Goal: Communication & Community: Share content

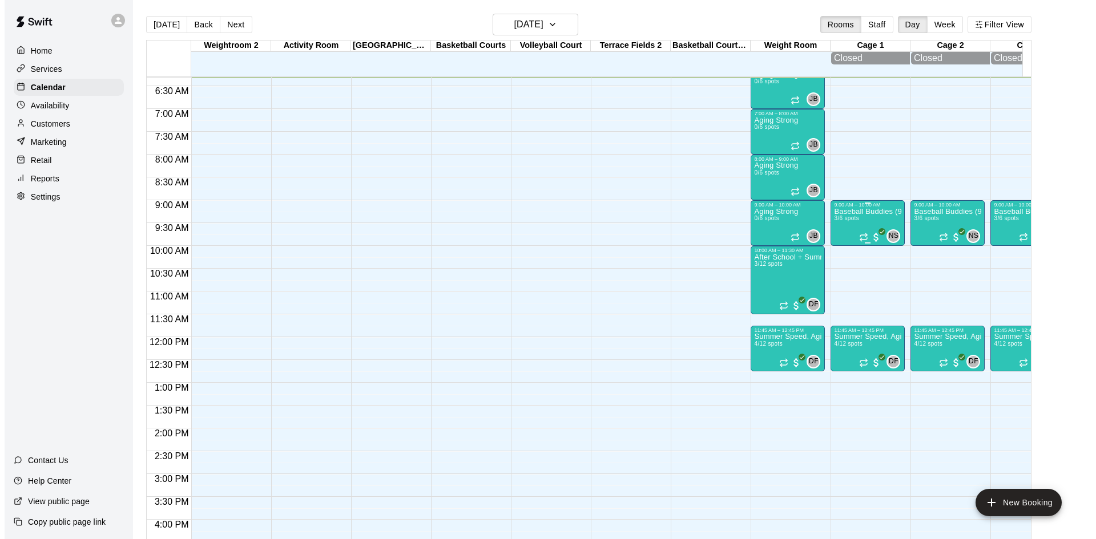
scroll to position [231, 0]
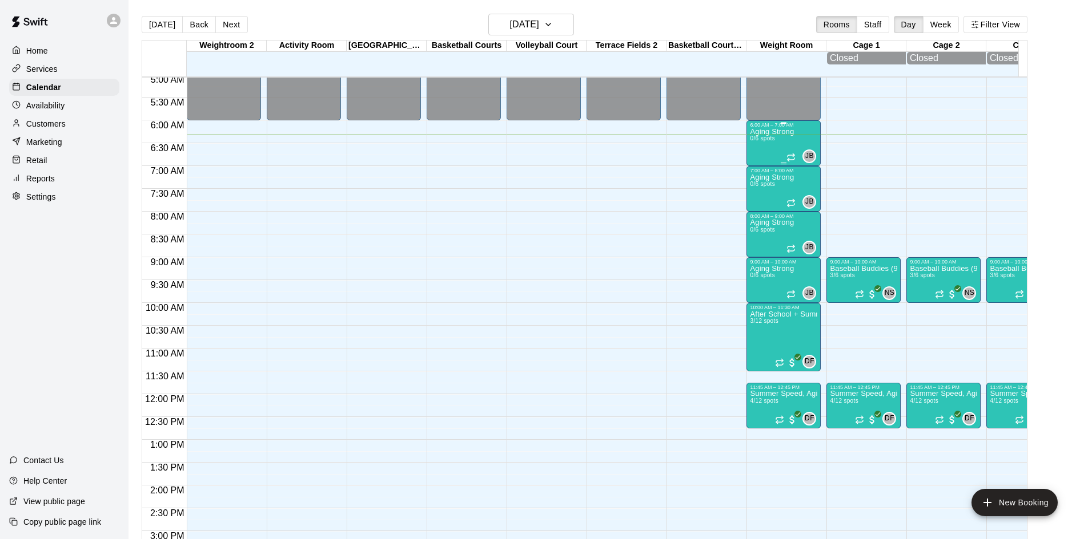
click at [784, 132] on p "Aging Strong" at bounding box center [772, 132] width 44 height 0
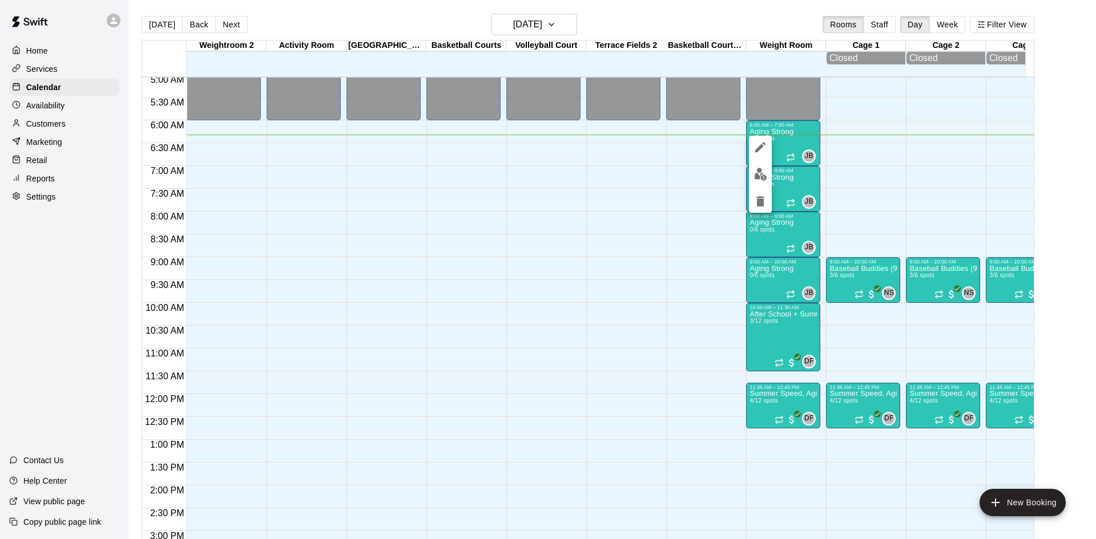
click at [762, 179] on img "edit" at bounding box center [760, 174] width 13 height 13
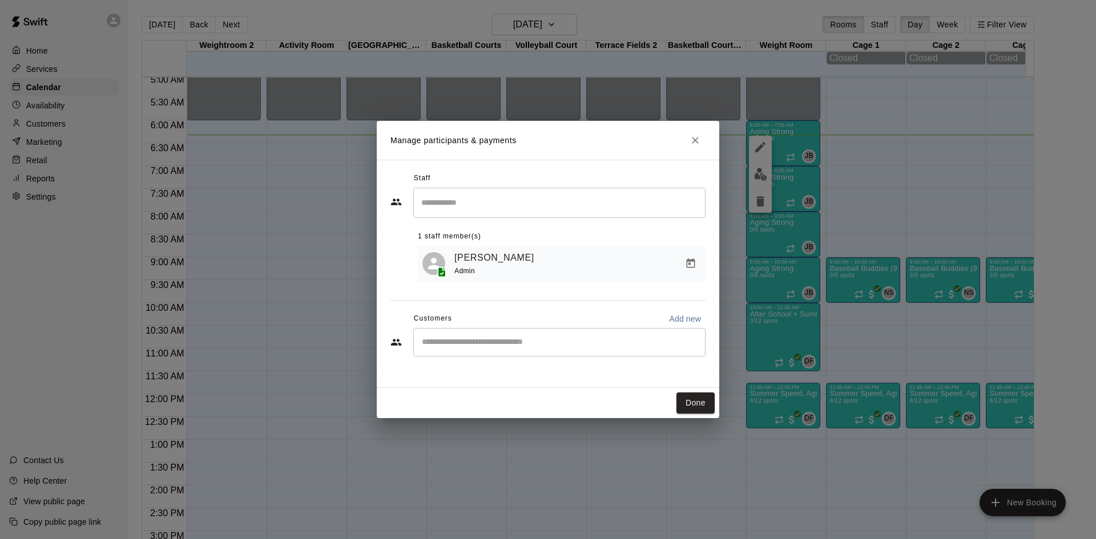
click at [512, 348] on input "Start typing to search customers..." at bounding box center [559, 342] width 282 height 11
type input "***"
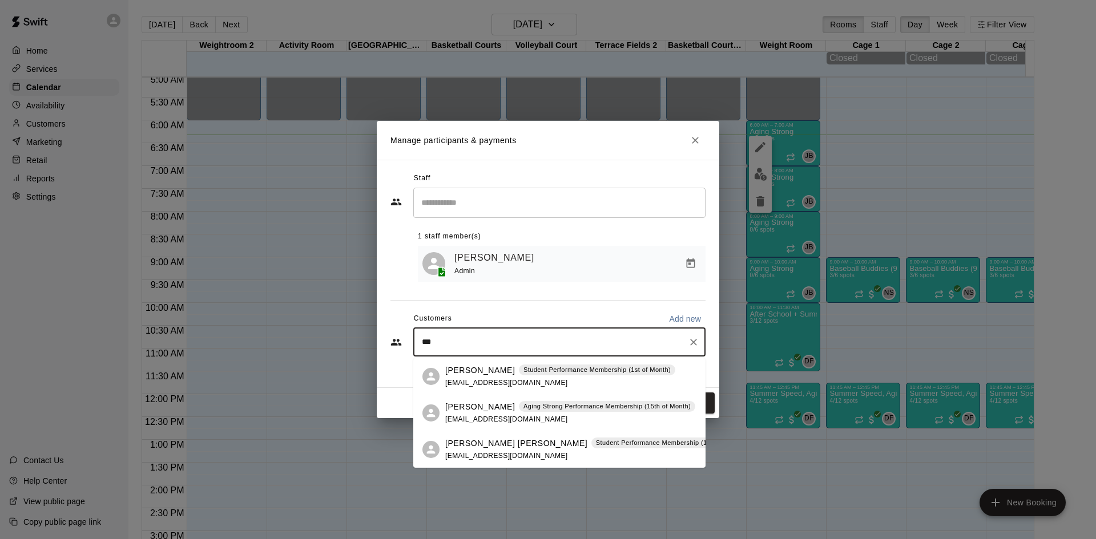
click at [505, 414] on div "Susan Edinger Aging Strong Performance Membership (15th of Month) sueedinger@ya…" at bounding box center [570, 413] width 250 height 25
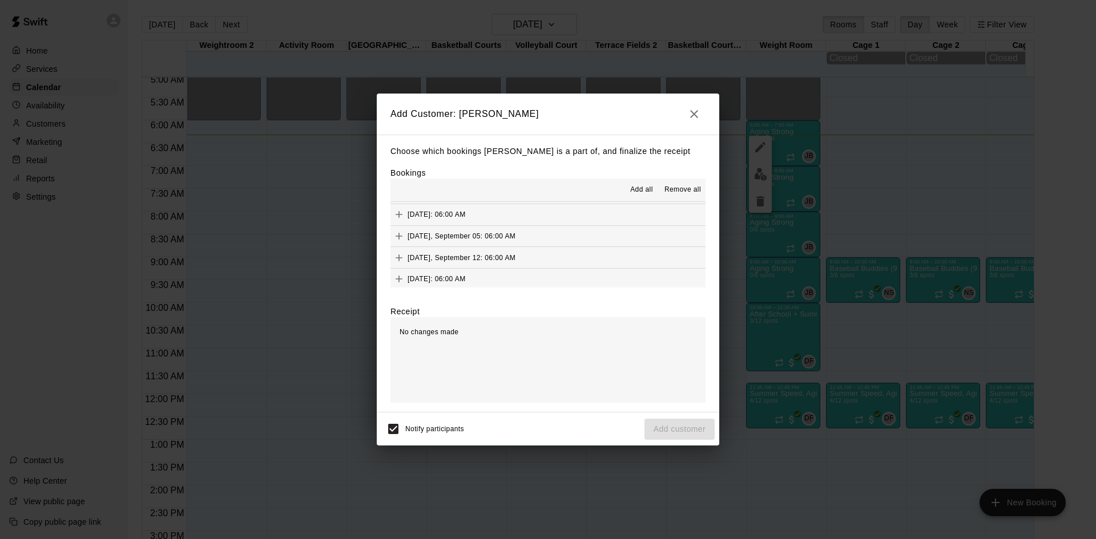
scroll to position [457, 0]
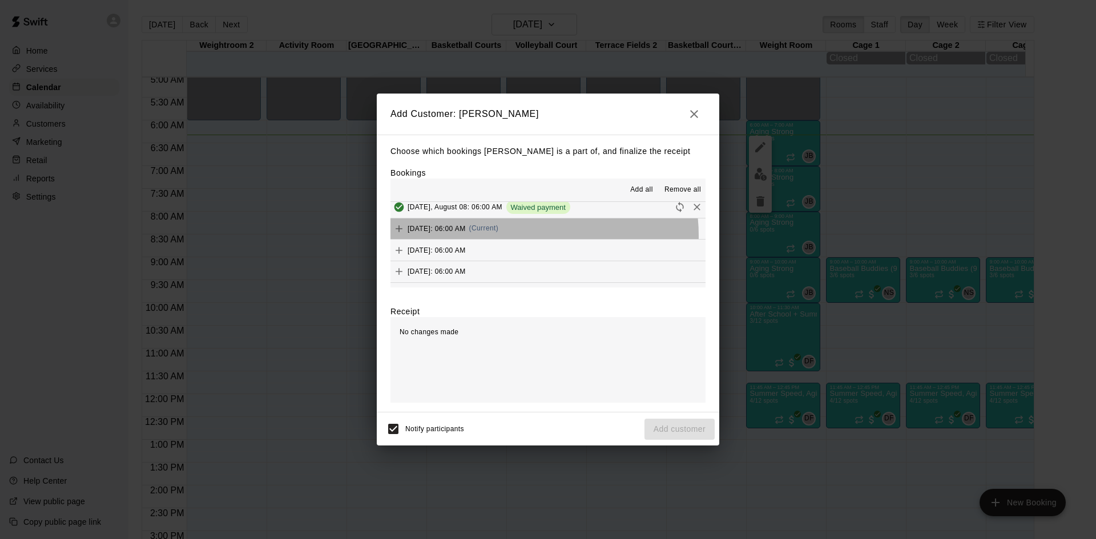
click at [498, 236] on div "Friday, August 15: 06:00 AM (Current)" at bounding box center [444, 228] width 108 height 17
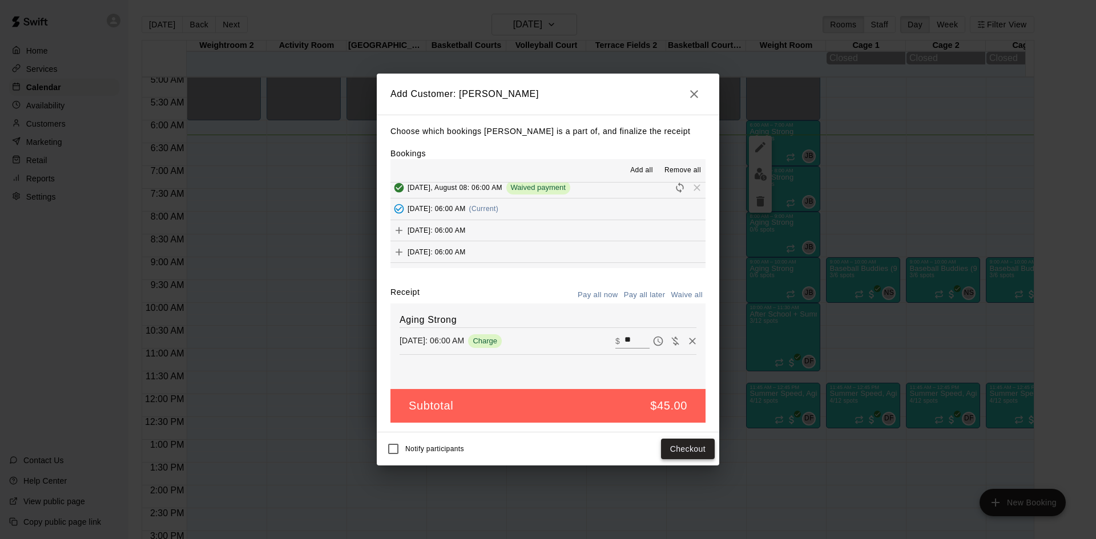
click at [685, 453] on button "Checkout" at bounding box center [688, 449] width 54 height 21
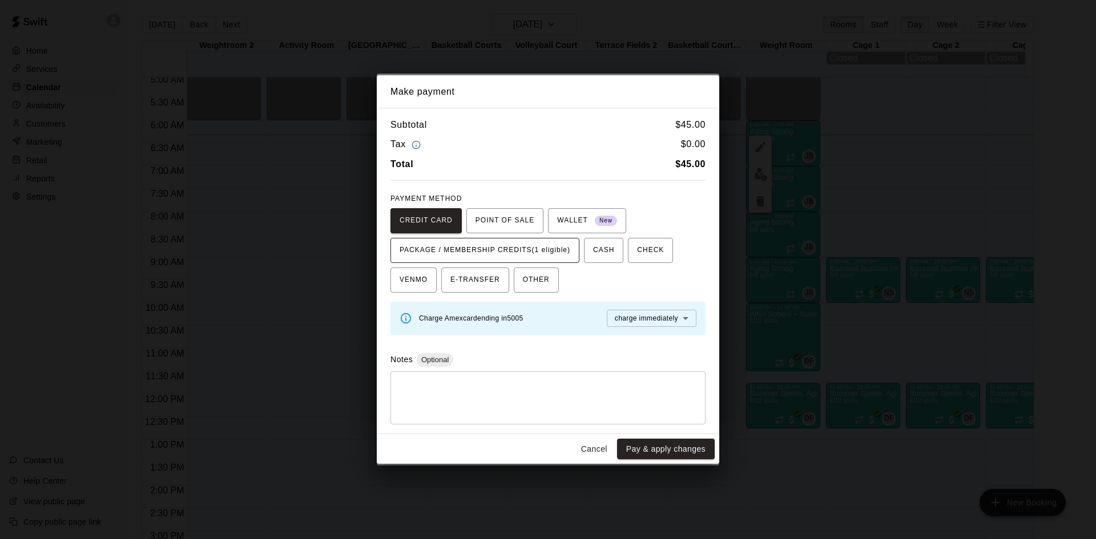
click at [569, 252] on span "PACKAGE / MEMBERSHIP CREDITS (1 eligible)" at bounding box center [485, 250] width 171 height 18
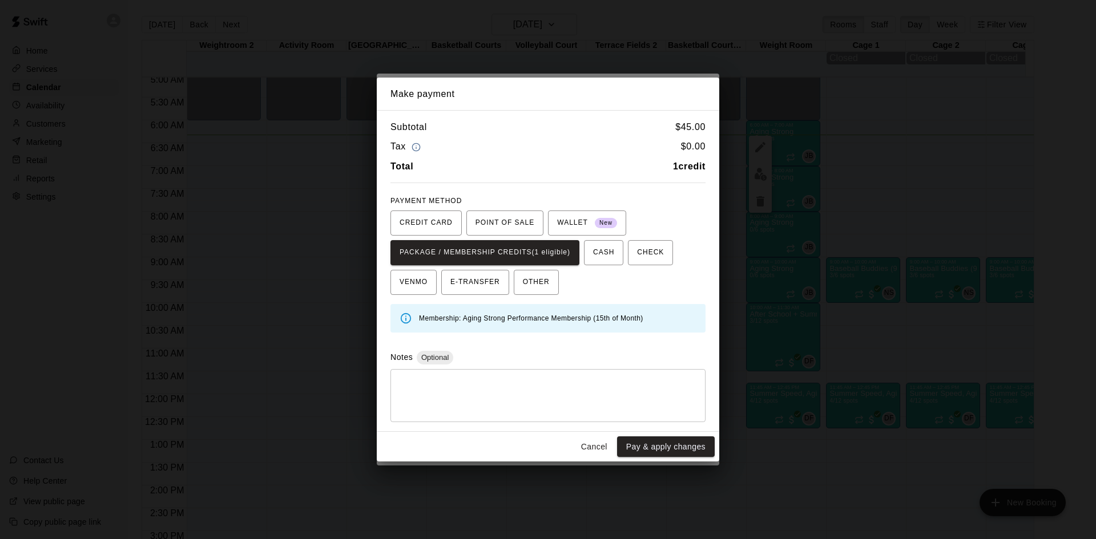
click at [635, 443] on button "Pay & apply changes" at bounding box center [666, 447] width 98 height 21
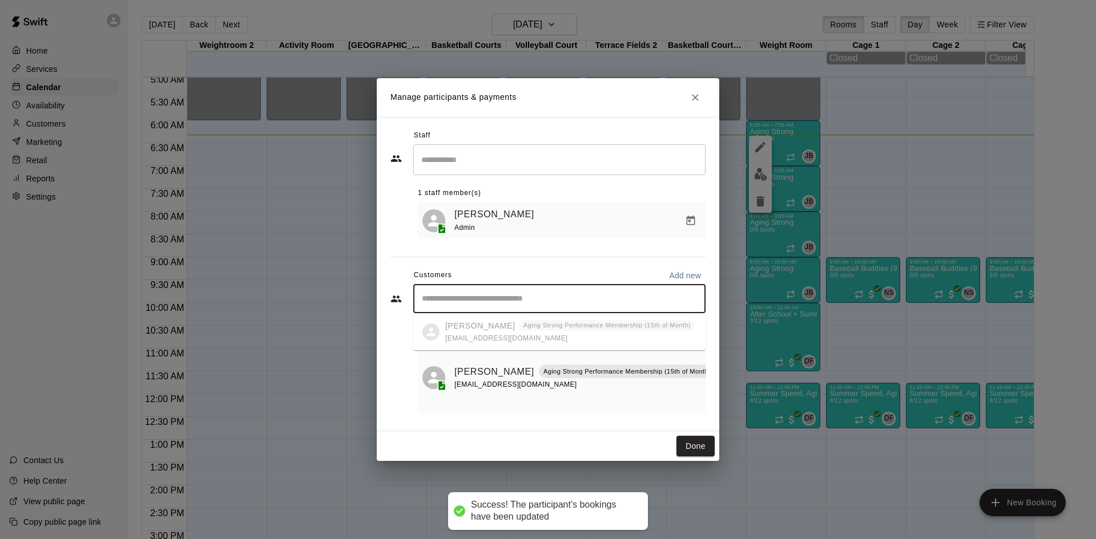
click at [538, 298] on input "Start typing to search customers..." at bounding box center [559, 298] width 282 height 11
type input "*****"
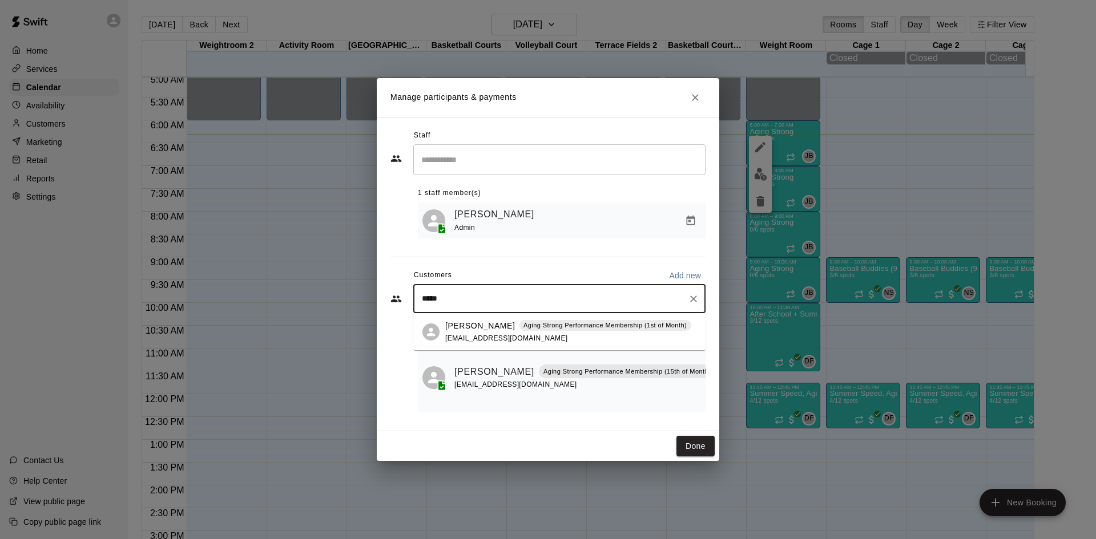
click at [541, 325] on p "Aging Strong Performance Membership (1st of Month)" at bounding box center [604, 326] width 163 height 10
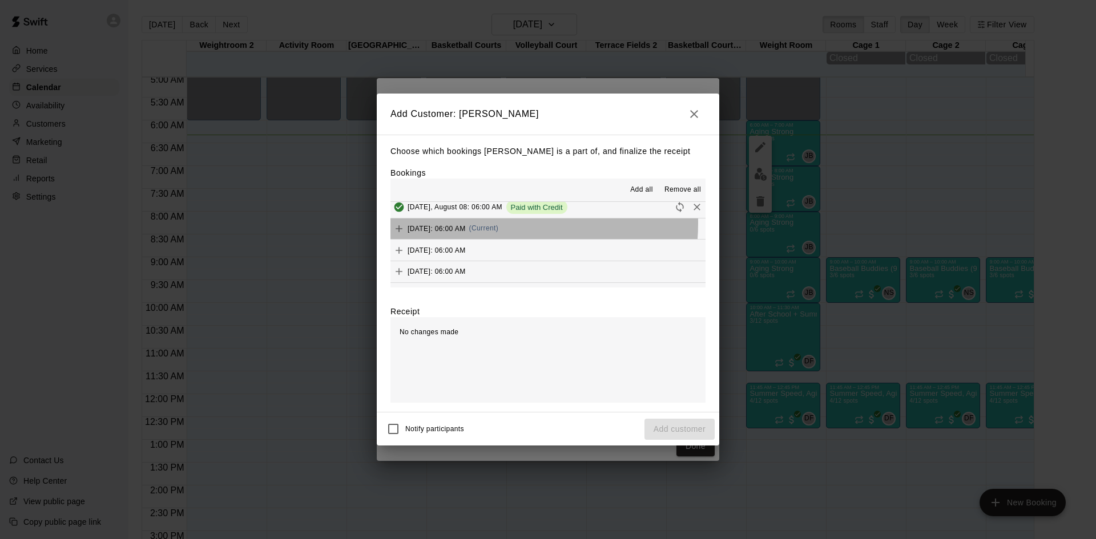
click at [498, 224] on div "Friday, August 15: 06:00 AM (Current)" at bounding box center [444, 228] width 108 height 17
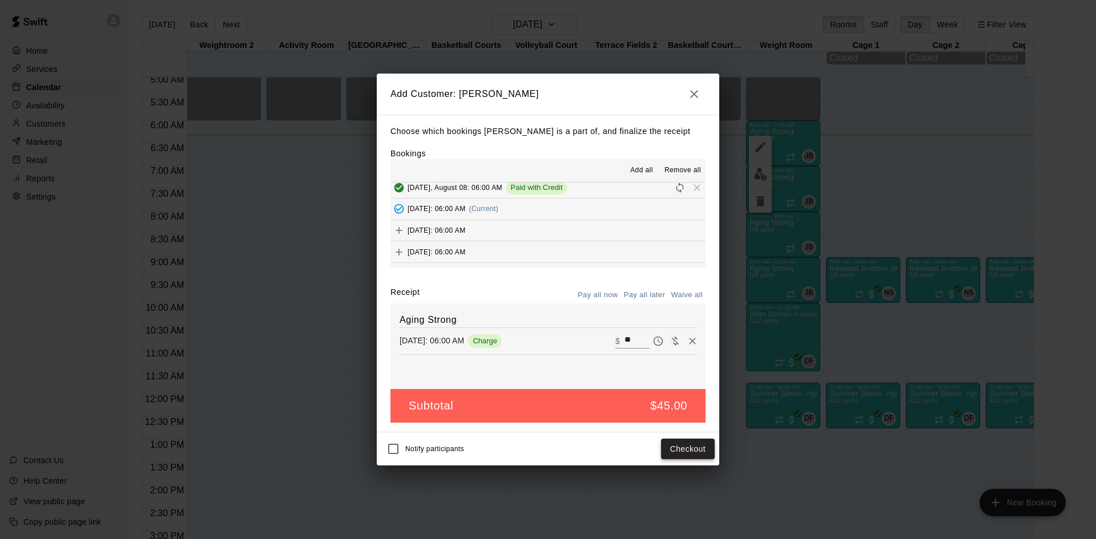
click at [689, 457] on button "Checkout" at bounding box center [688, 449] width 54 height 21
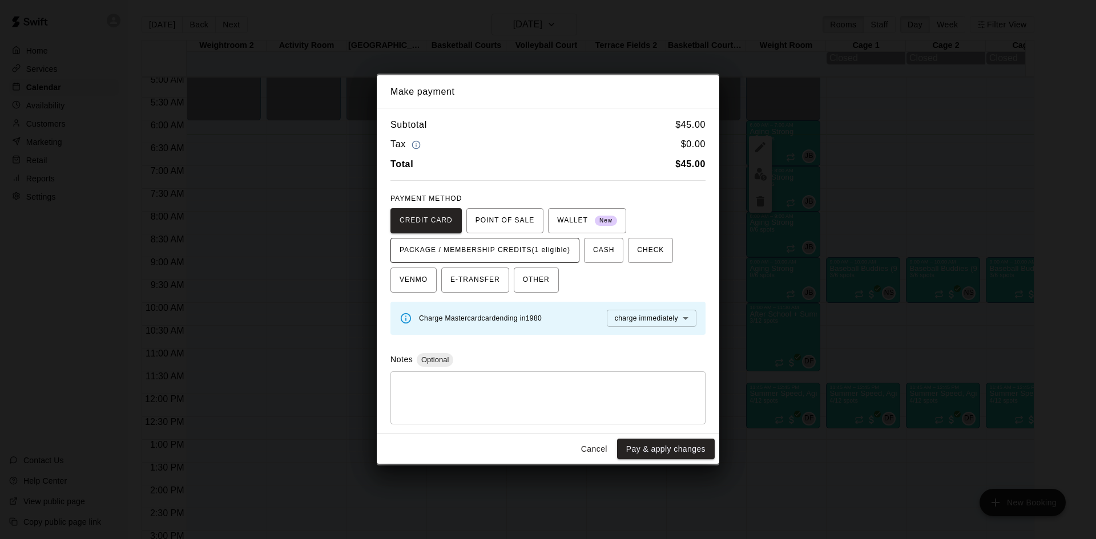
click at [566, 254] on span "PACKAGE / MEMBERSHIP CREDITS (1 eligible)" at bounding box center [485, 250] width 171 height 18
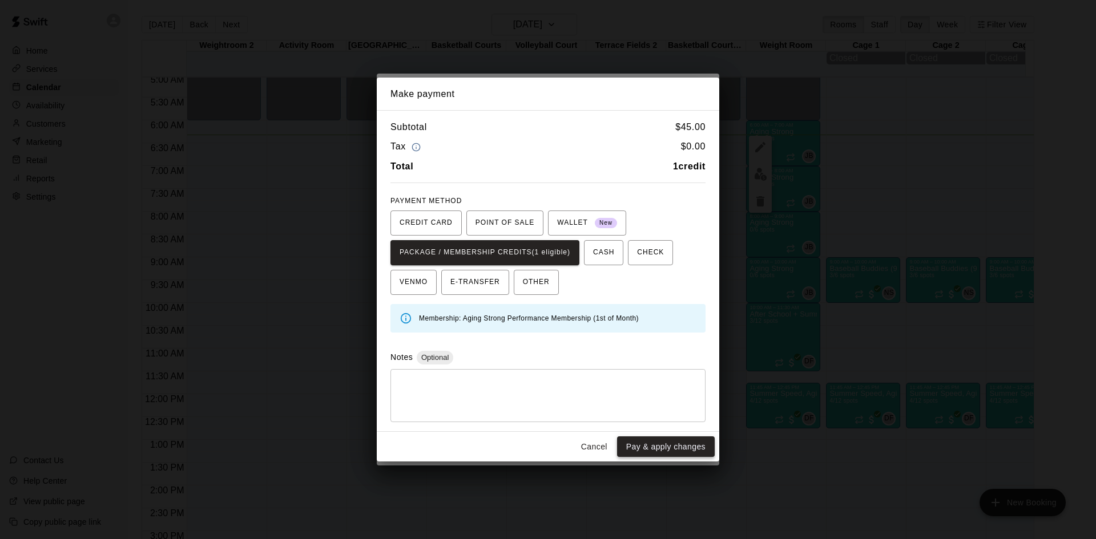
click at [653, 449] on button "Pay & apply changes" at bounding box center [666, 447] width 98 height 21
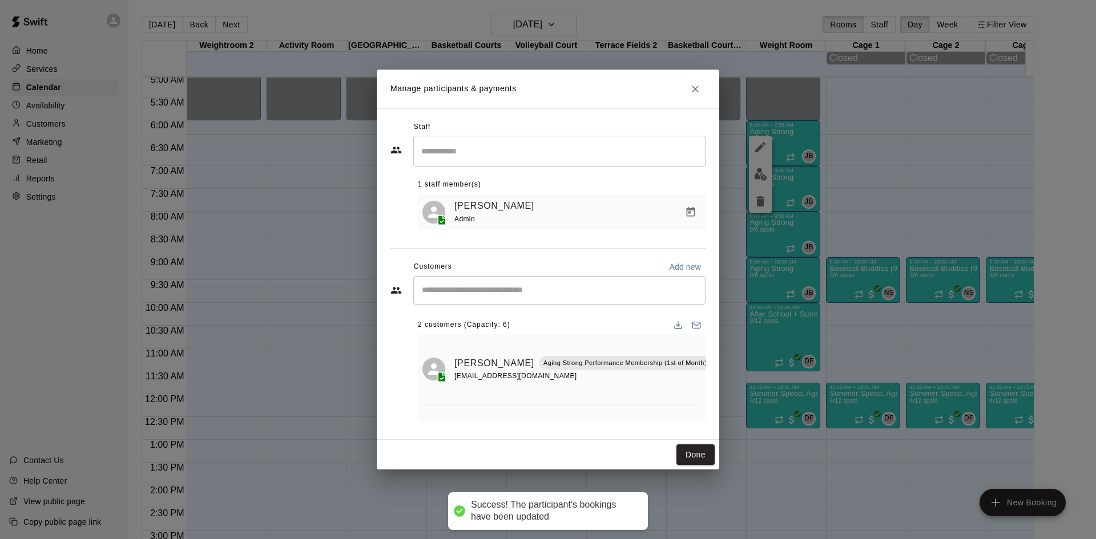
scroll to position [0, 0]
click at [596, 297] on div "​" at bounding box center [559, 290] width 292 height 29
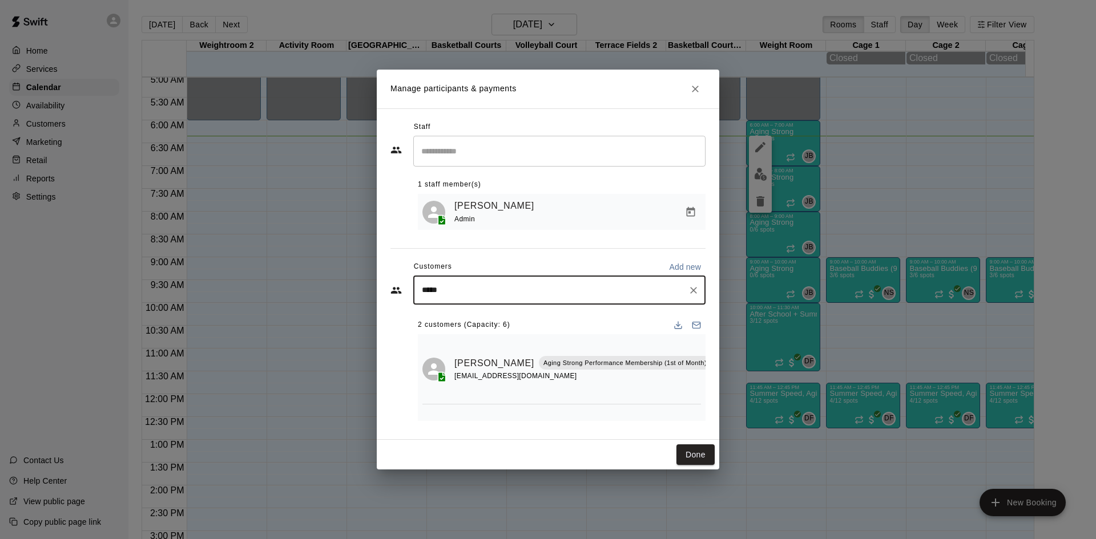
type input "******"
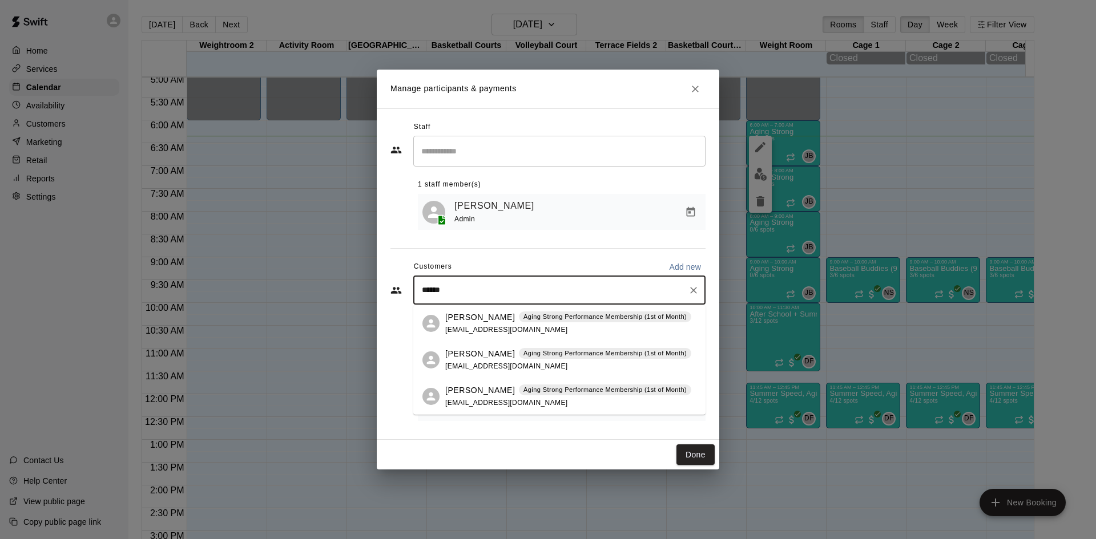
click at [578, 323] on div "Leanna Fischer Aging Strong Performance Membership (1st of Month) leanna444@gma…" at bounding box center [568, 324] width 246 height 25
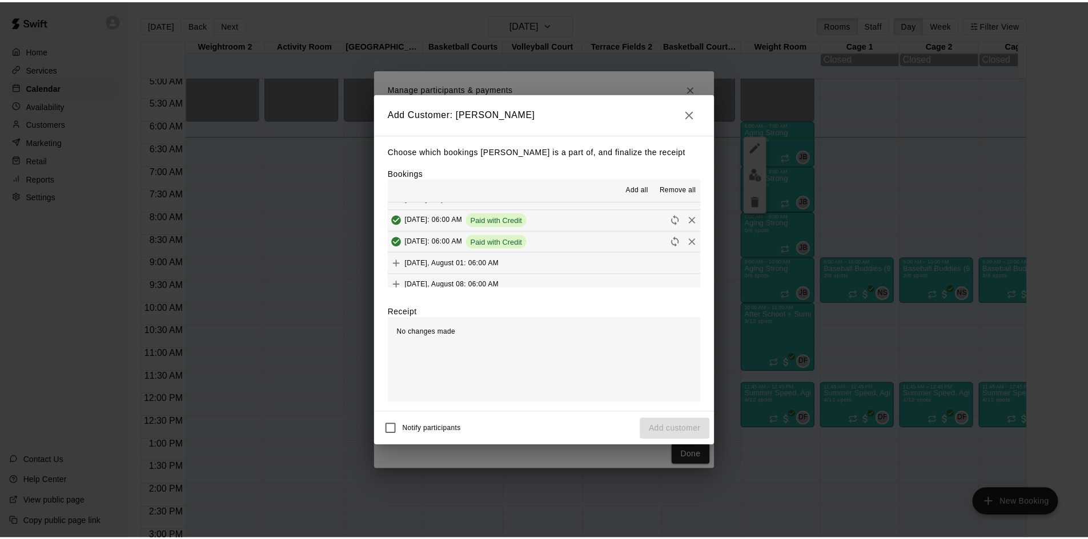
scroll to position [400, 0]
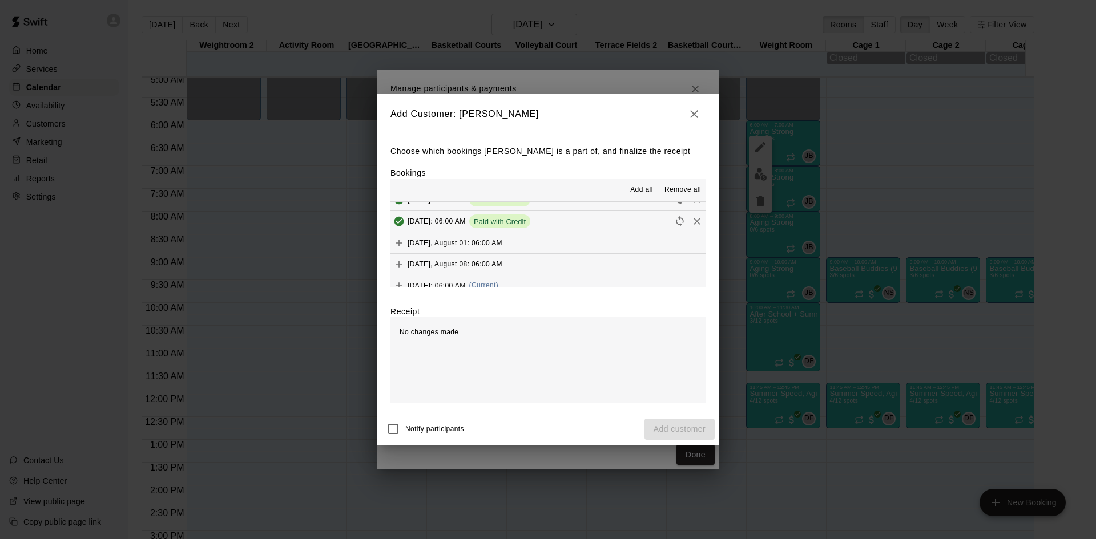
click at [498, 281] on div "Friday, August 15: 06:00 AM (Current)" at bounding box center [444, 285] width 108 height 17
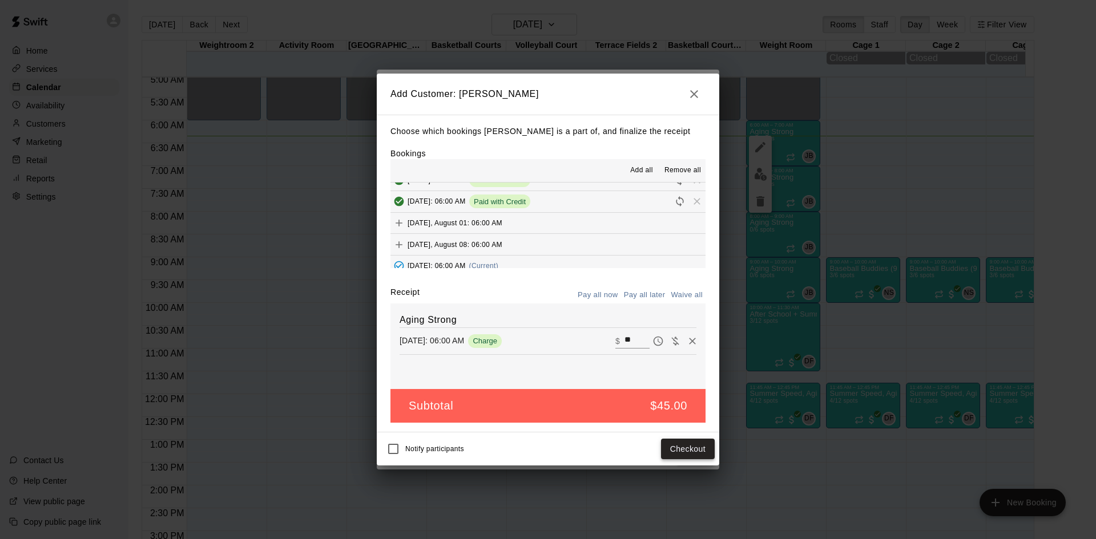
click at [687, 453] on button "Checkout" at bounding box center [688, 449] width 54 height 21
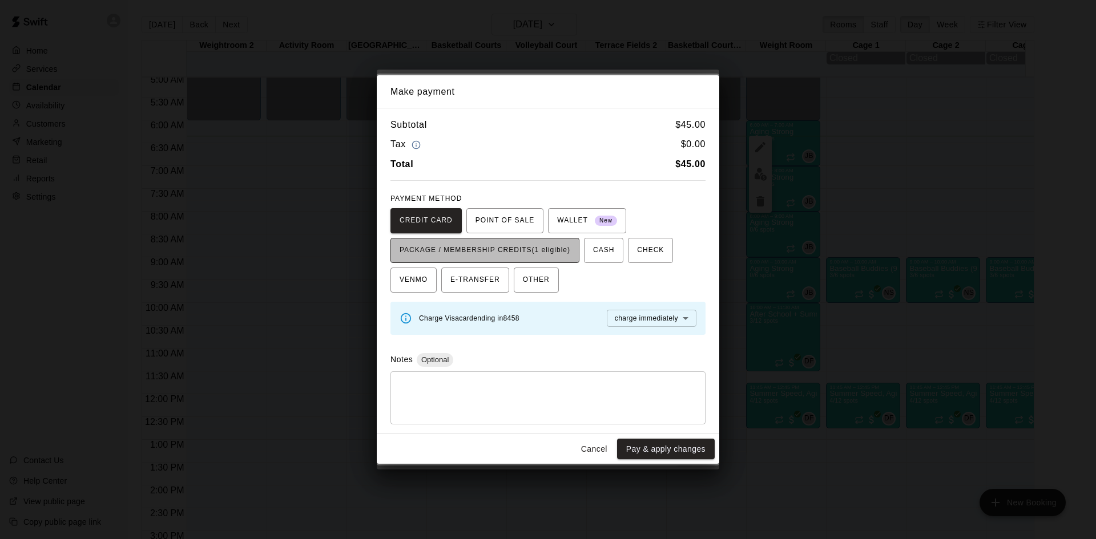
click at [568, 249] on span "PACKAGE / MEMBERSHIP CREDITS (1 eligible)" at bounding box center [485, 250] width 171 height 18
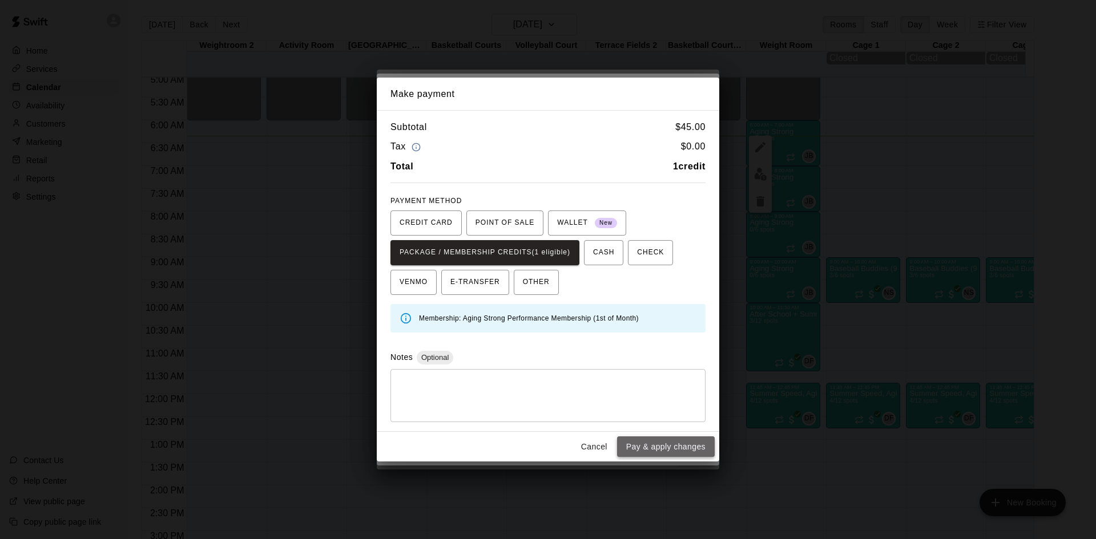
click at [653, 448] on button "Pay & apply changes" at bounding box center [666, 447] width 98 height 21
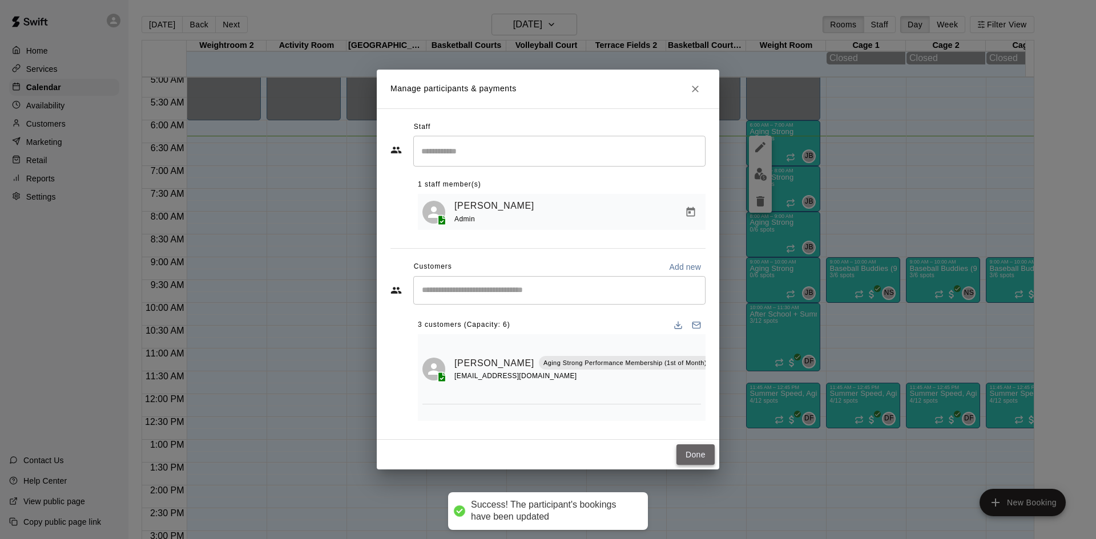
click at [695, 457] on button "Done" at bounding box center [695, 455] width 38 height 21
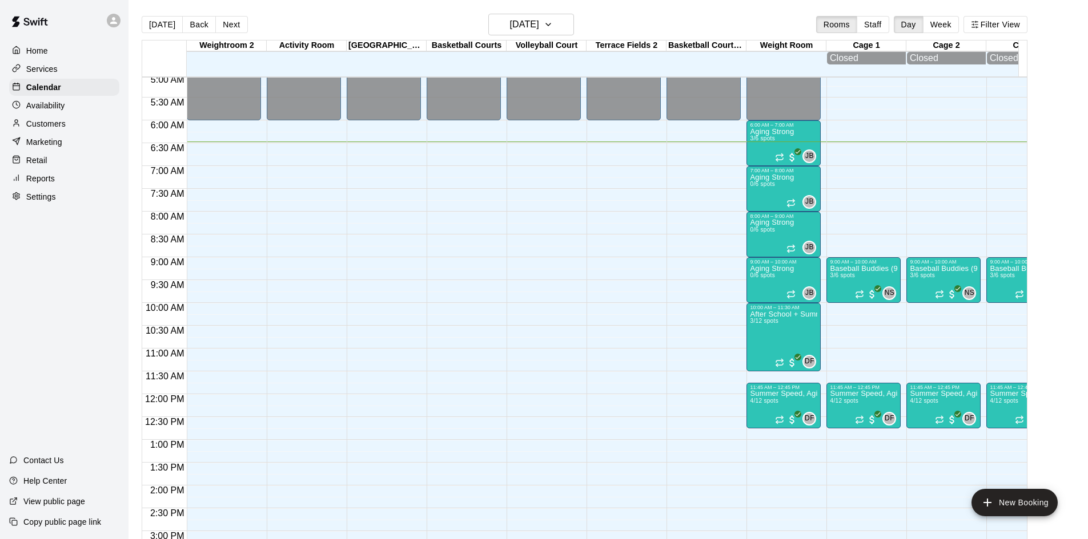
scroll to position [18, 0]
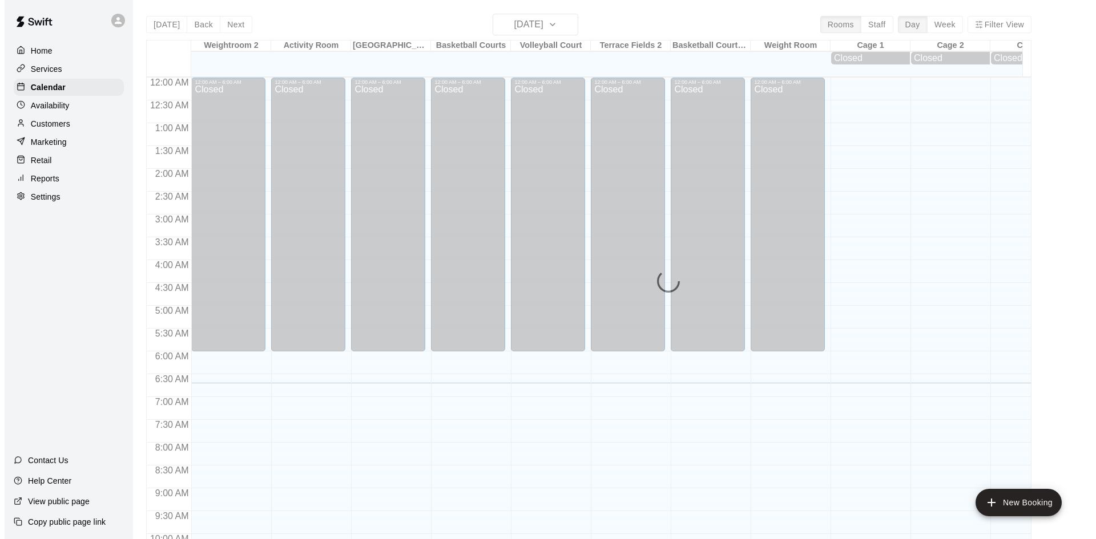
scroll to position [306, 0]
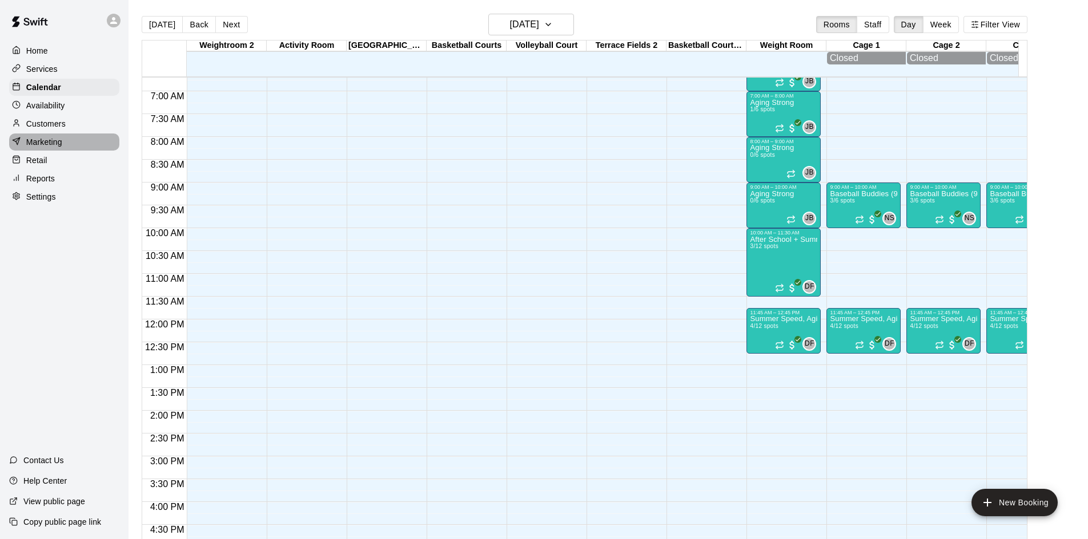
click at [50, 145] on p "Marketing" at bounding box center [44, 141] width 36 height 11
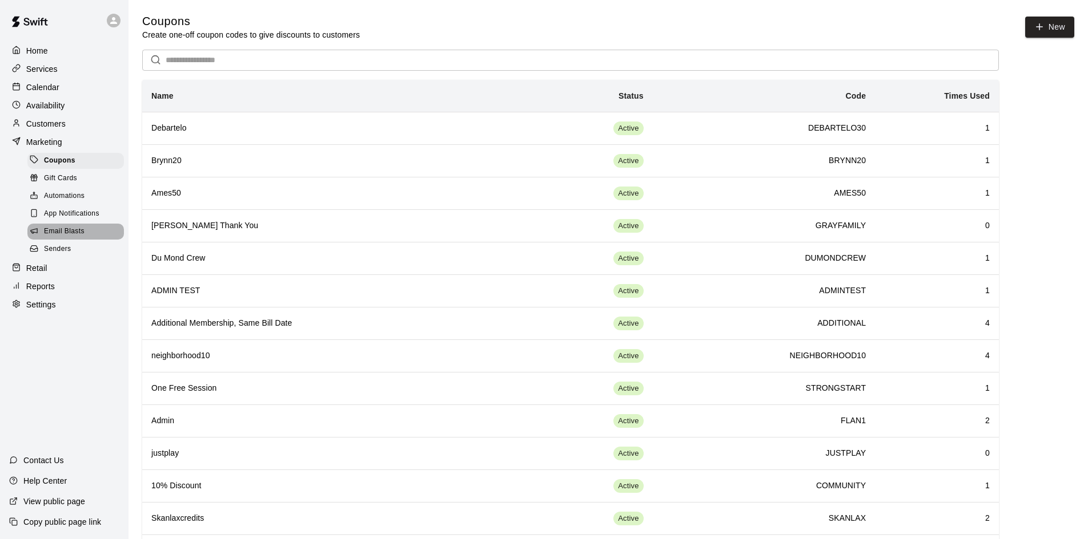
click at [79, 237] on span "Email Blasts" at bounding box center [64, 231] width 41 height 11
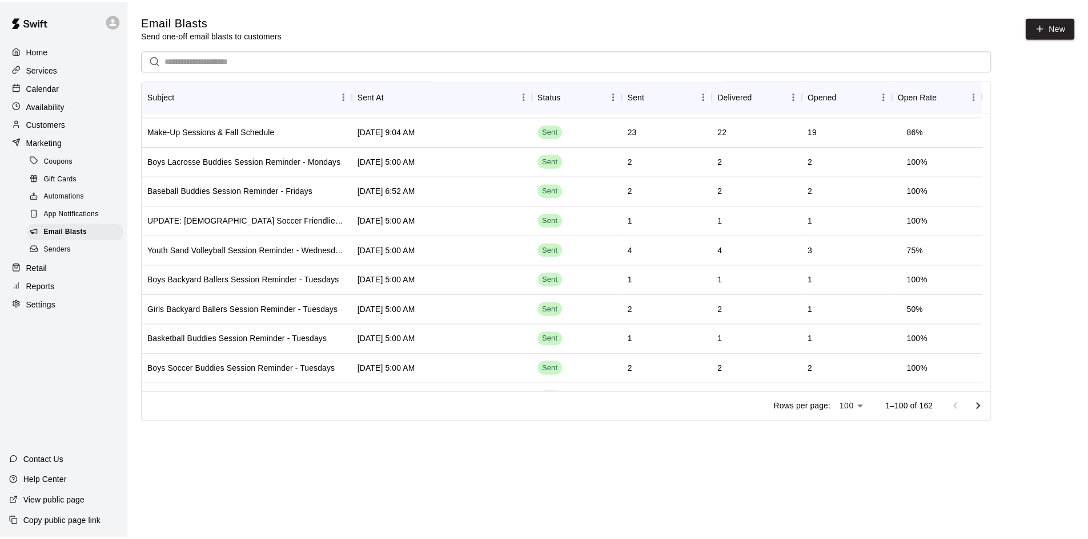
scroll to position [57, 0]
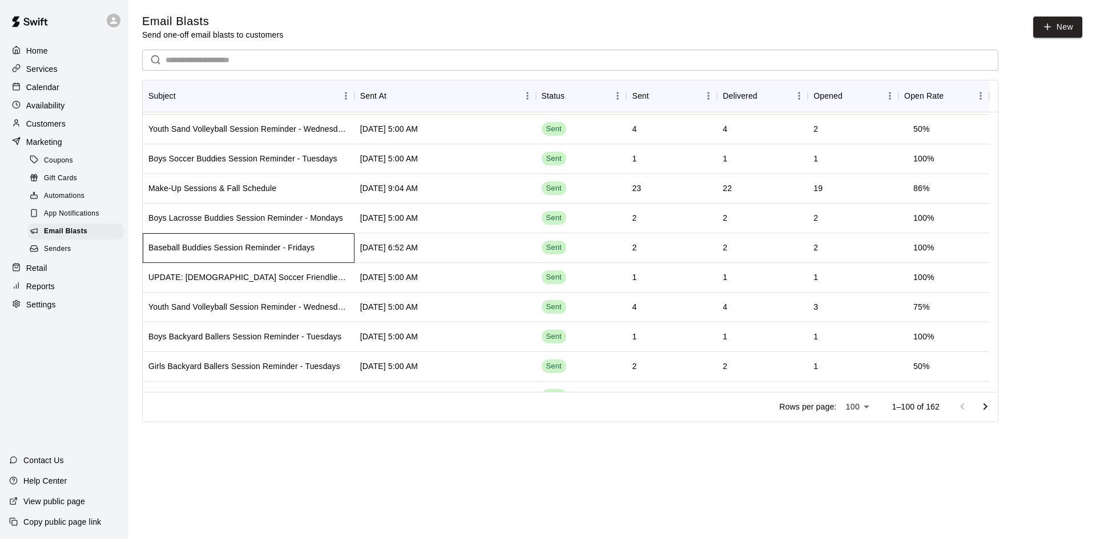
click at [255, 246] on div "Baseball Buddies Session Reminder - Fridays" at bounding box center [231, 247] width 166 height 11
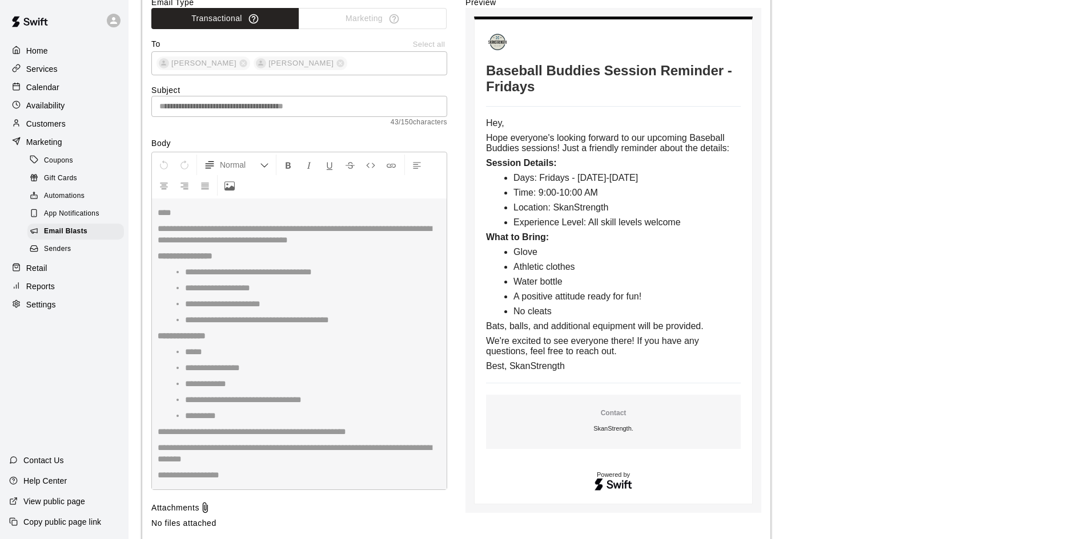
scroll to position [357, 0]
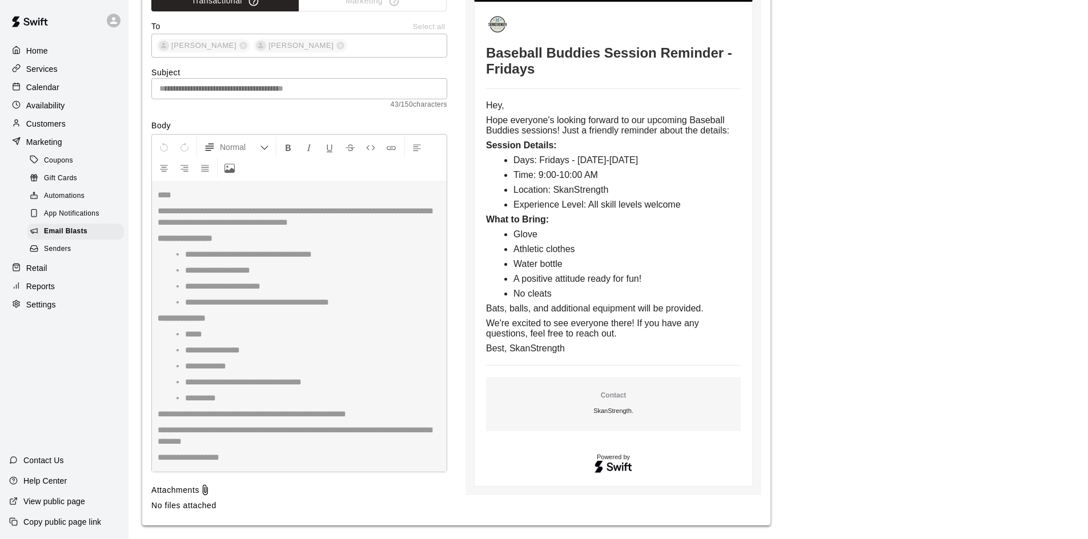
drag, startPoint x: 487, startPoint y: 92, endPoint x: 658, endPoint y: 367, distance: 324.1
click at [660, 372] on td "Baseball Buddies Session Reminder - Fridays Hey, Hope everyone's looking forwar…" at bounding box center [613, 244] width 255 height 462
copy tbody
click at [525, 76] on td "Baseball Buddies Session Reminder - Fridays Hey, Hope everyone's looking forwar…" at bounding box center [613, 244] width 255 height 462
drag, startPoint x: 485, startPoint y: 31, endPoint x: 611, endPoint y: 56, distance: 128.0
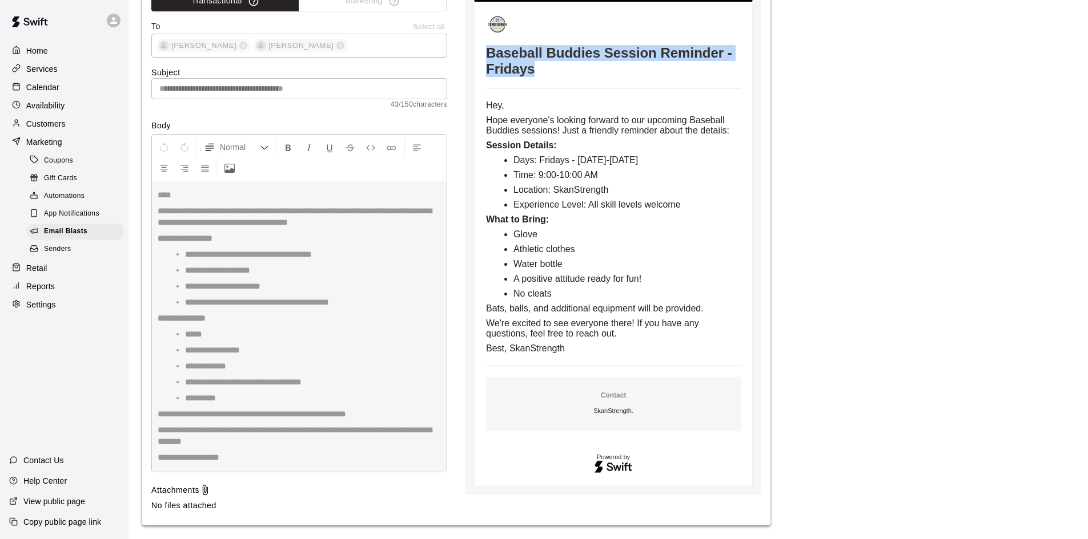
click at [611, 56] on table "Baseball Buddies Session Reminder - Fridays Hey, Hope everyone's looking forwar…" at bounding box center [613, 243] width 279 height 488
copy h1 "Baseball Buddies Session Reminder - Fridays"
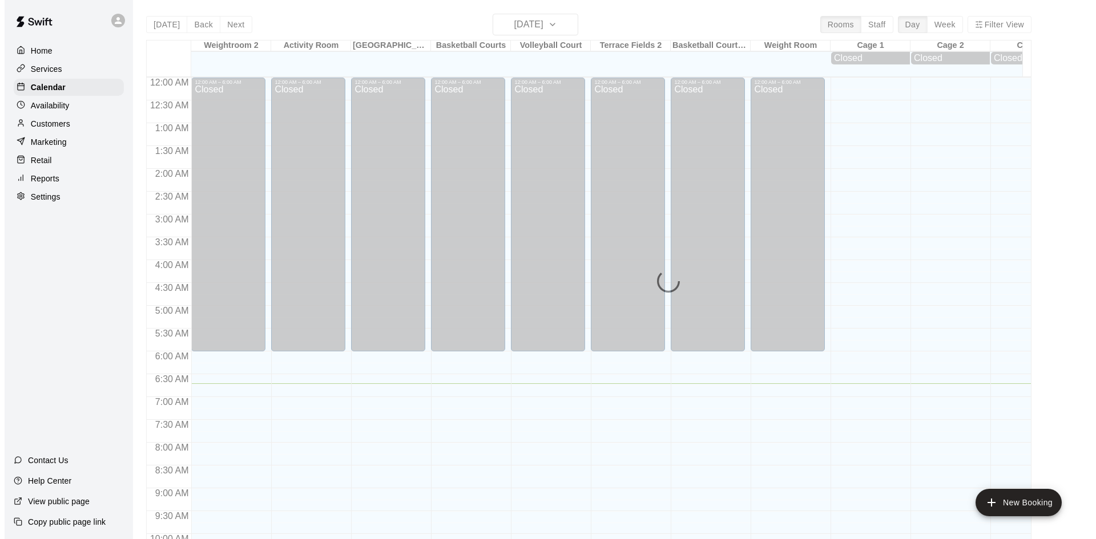
scroll to position [307, 0]
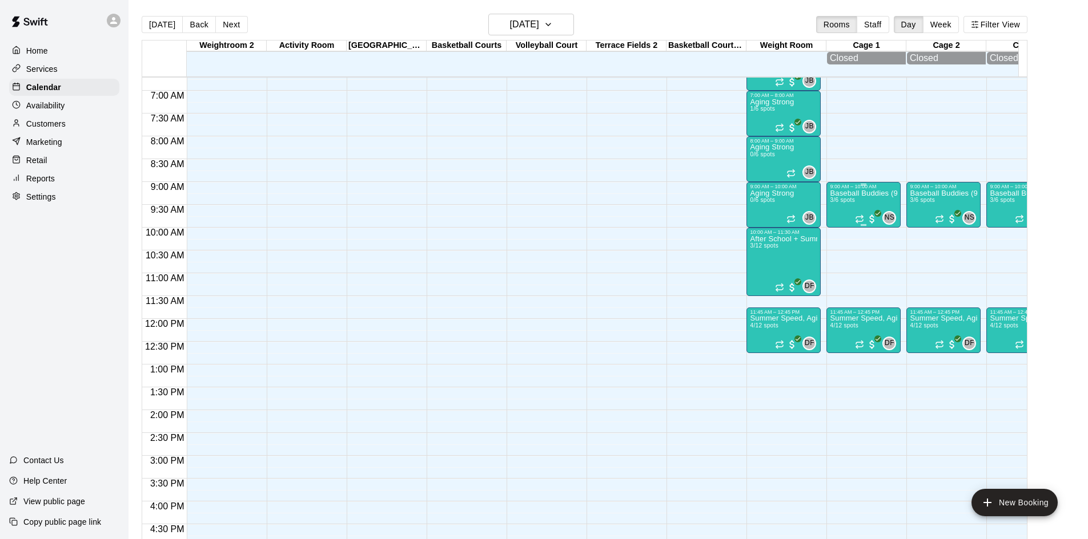
click at [856, 194] on p "Baseball Buddies (9-12U)" at bounding box center [862, 194] width 67 height 0
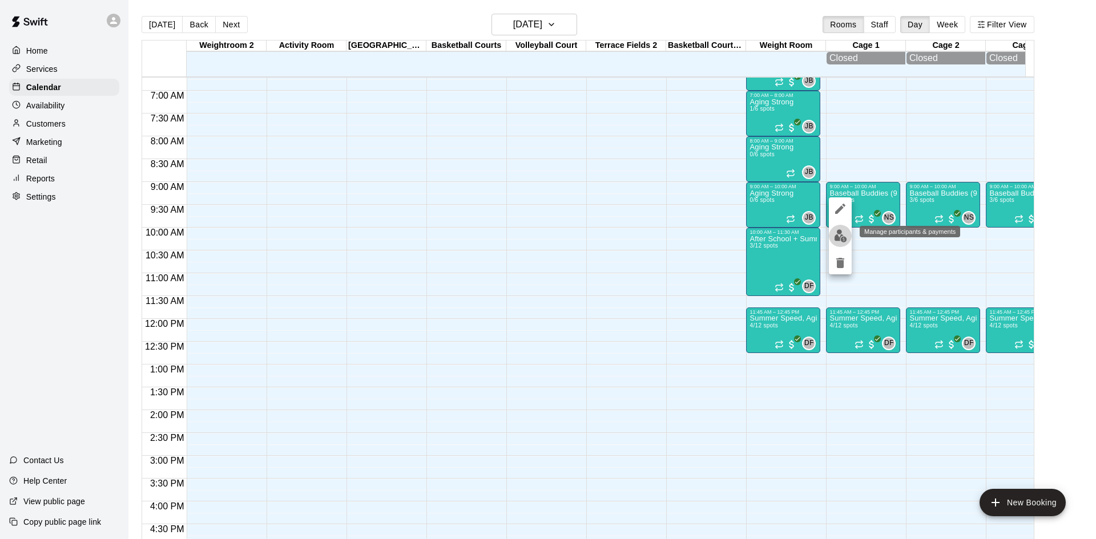
click at [841, 232] on img "edit" at bounding box center [840, 235] width 13 height 13
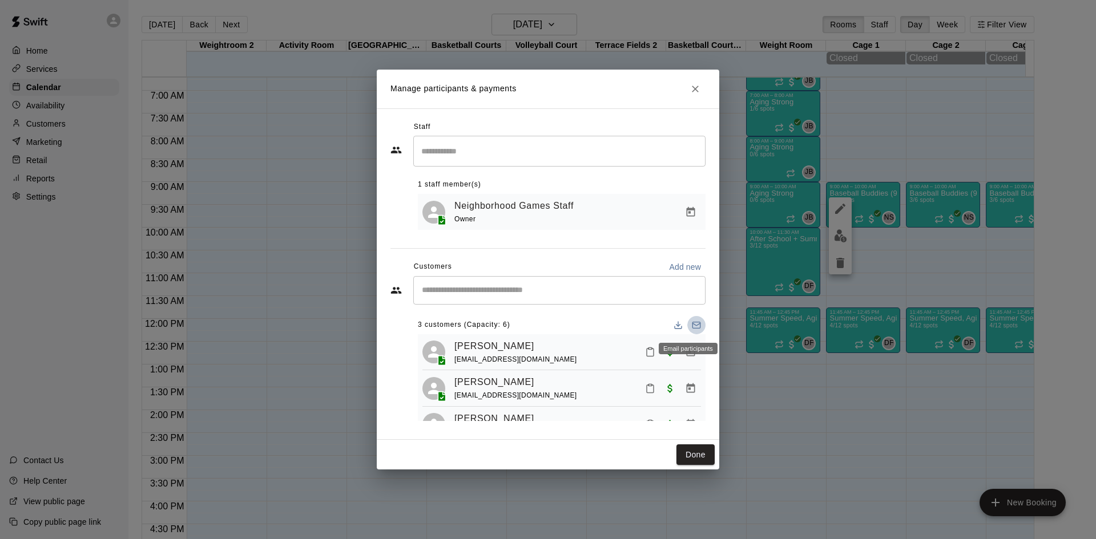
click at [692, 326] on icon "Email participants" at bounding box center [695, 325] width 7 height 2
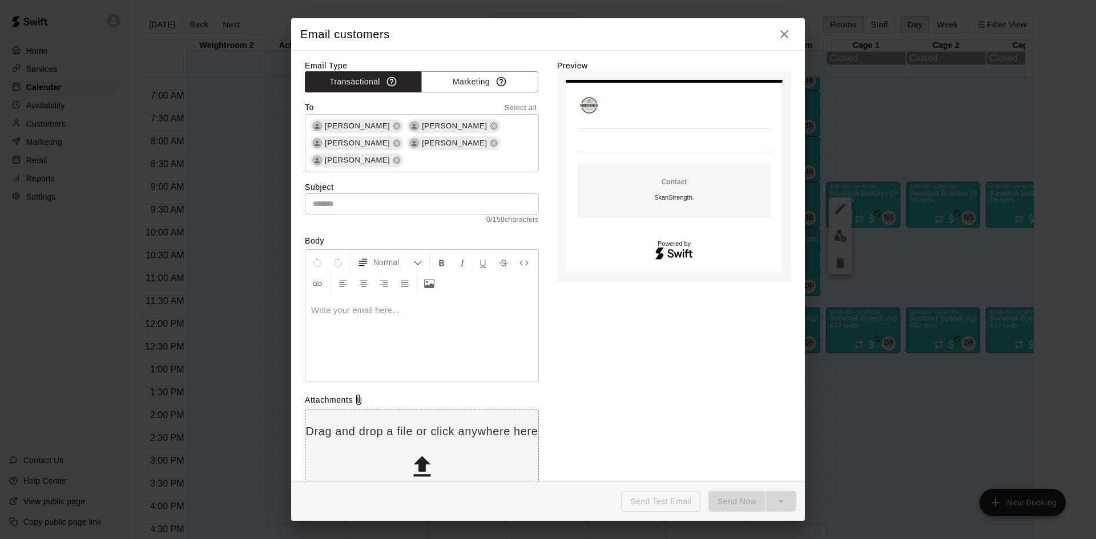
click at [409, 308] on p at bounding box center [421, 310] width 221 height 11
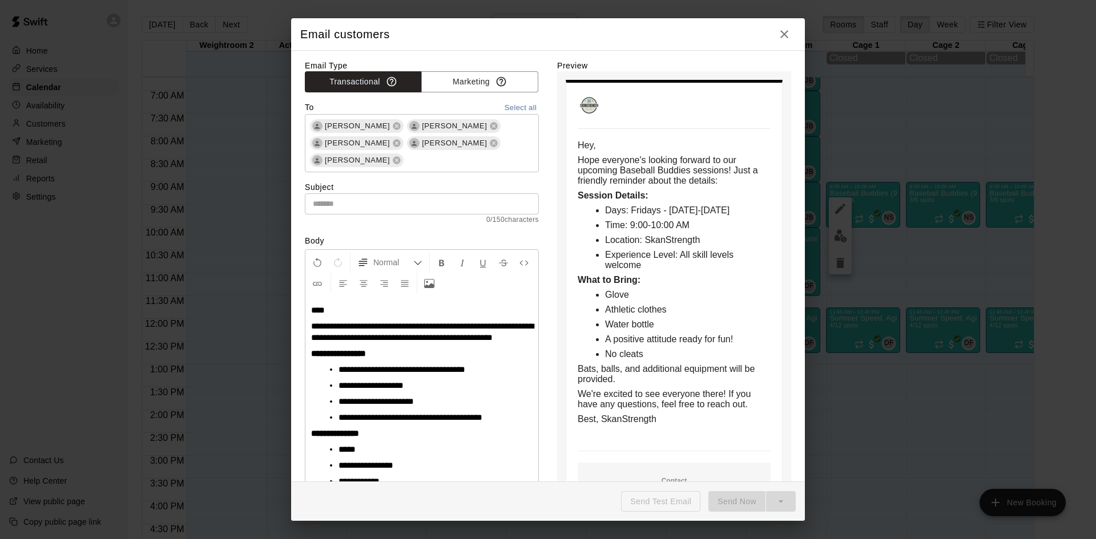
scroll to position [124, 0]
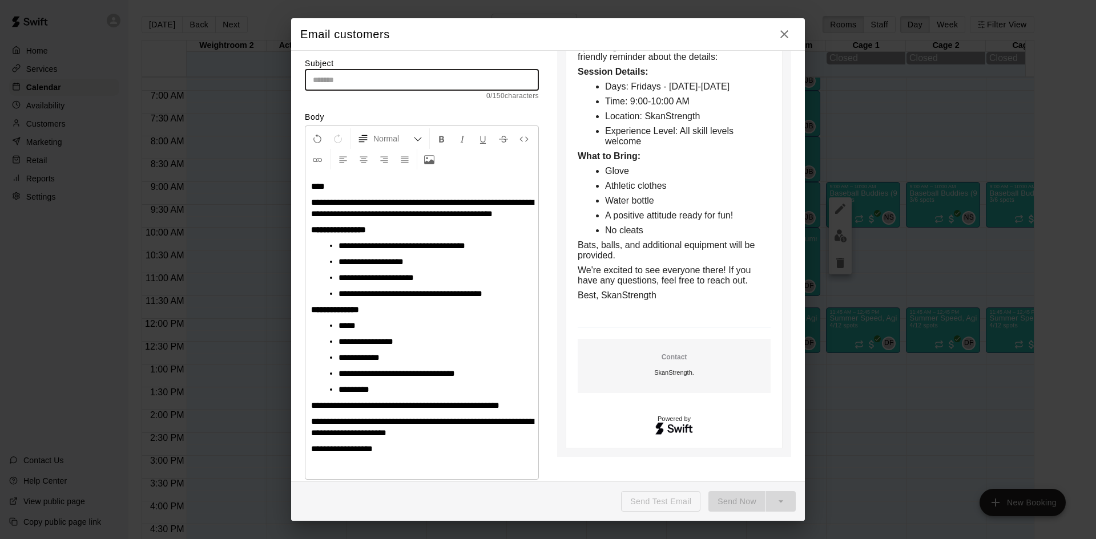
click at [368, 81] on input "text" at bounding box center [422, 80] width 234 height 21
paste input "**********"
type input "**********"
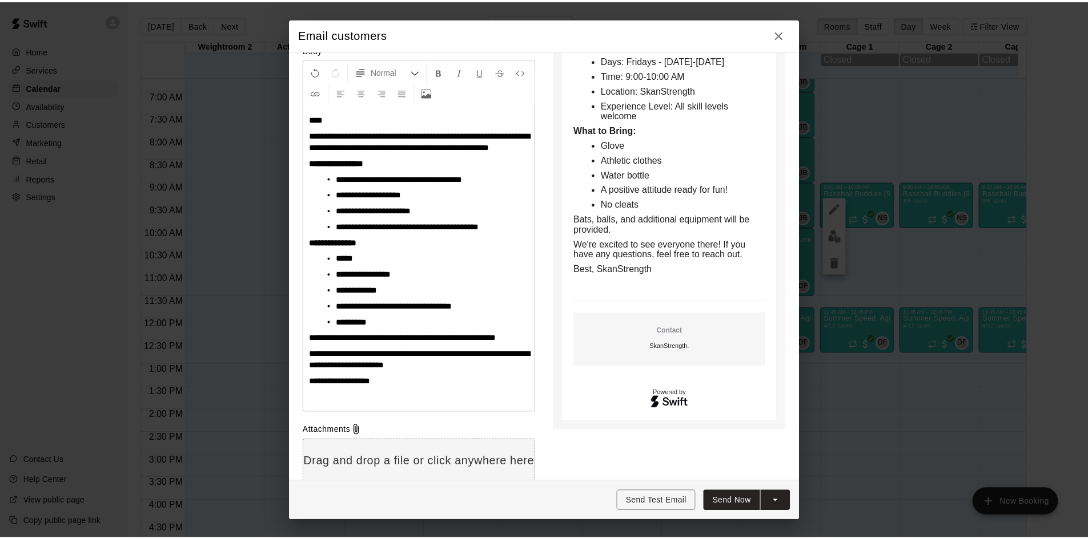
scroll to position [171, 0]
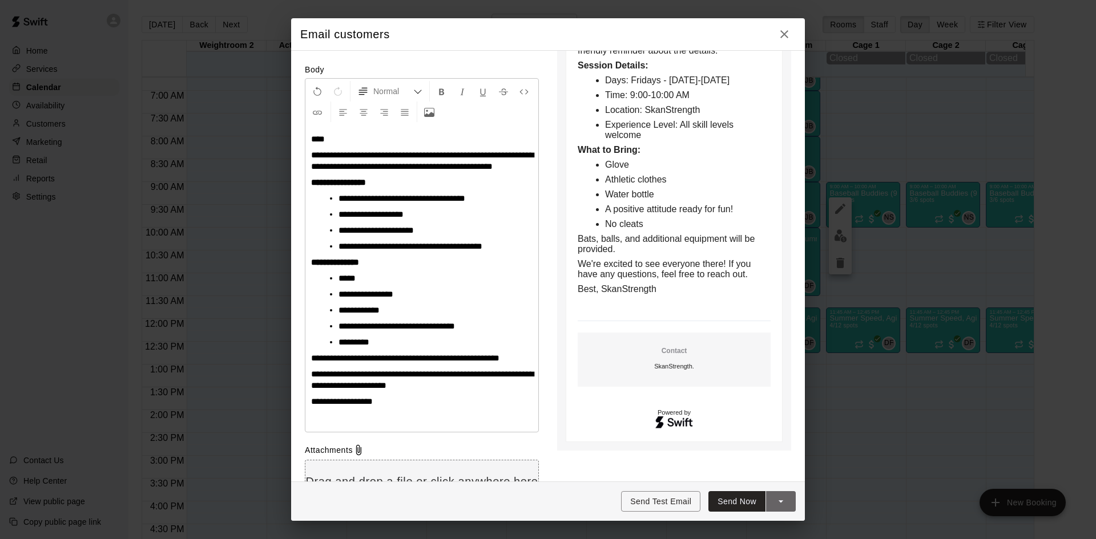
click at [787, 504] on button "split button" at bounding box center [781, 502] width 30 height 21
click at [788, 420] on div "**********" at bounding box center [548, 266] width 514 height 432
click at [747, 502] on button "Send Now" at bounding box center [736, 502] width 57 height 21
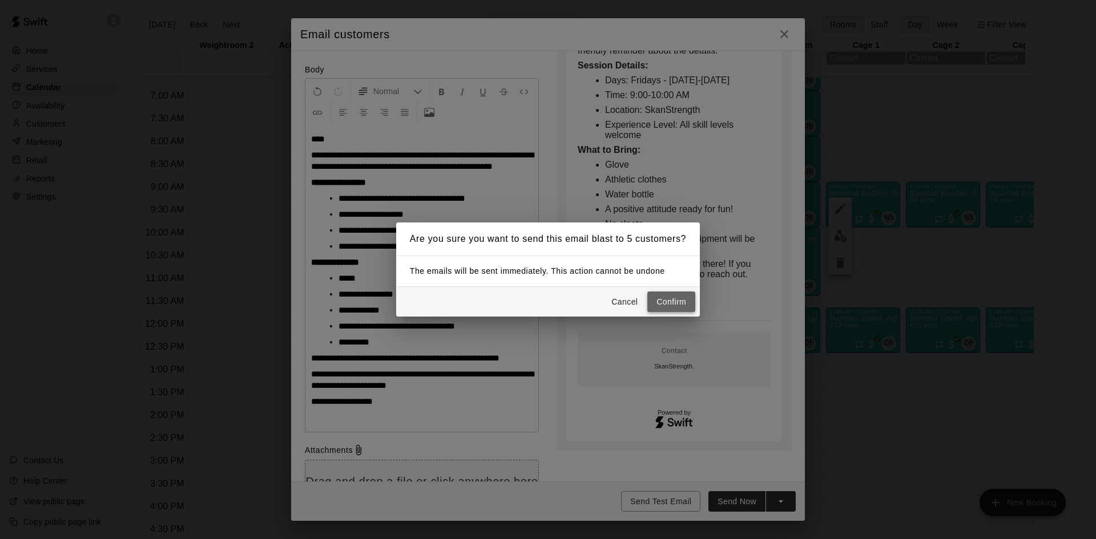
click at [662, 304] on button "Confirm" at bounding box center [671, 302] width 48 height 21
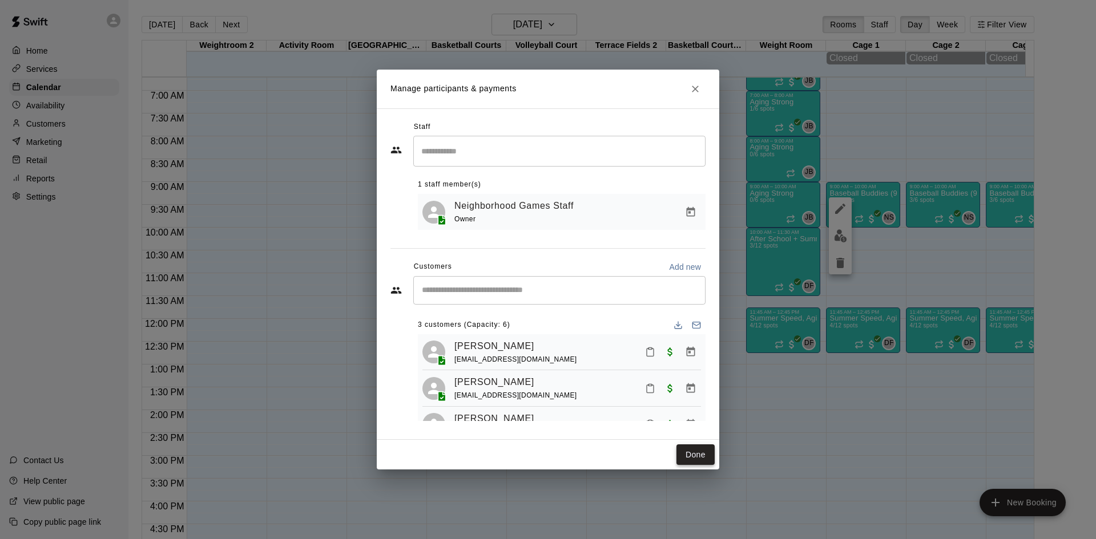
click at [698, 452] on button "Done" at bounding box center [695, 455] width 38 height 21
